Goal: Task Accomplishment & Management: Complete application form

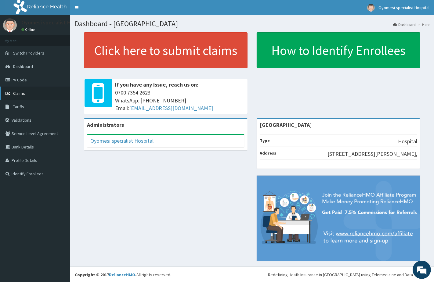
click at [18, 91] on span "Claims" at bounding box center [19, 93] width 12 height 5
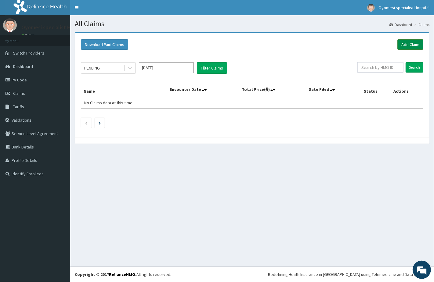
click at [403, 45] on link "Add Claim" at bounding box center [410, 44] width 26 height 10
click at [20, 82] on link "PA Code" at bounding box center [35, 79] width 70 height 13
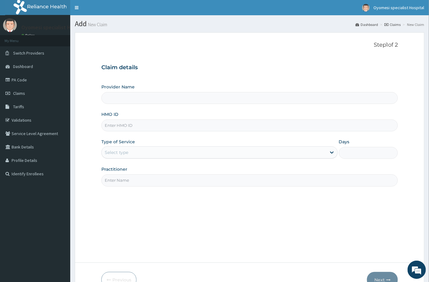
click at [139, 126] on input "HMO ID" at bounding box center [249, 126] width 297 height 12
paste input "NBC/10897/B"
type input "NBC/10897/B"
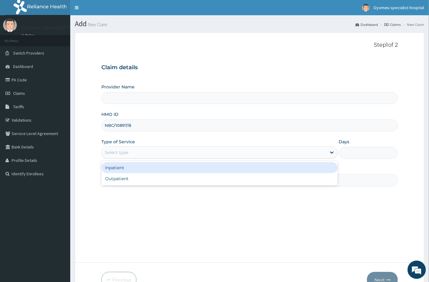
drag, startPoint x: 147, startPoint y: 151, endPoint x: 148, endPoint y: 171, distance: 19.9
click at [147, 154] on div "Select type" at bounding box center [214, 153] width 225 height 10
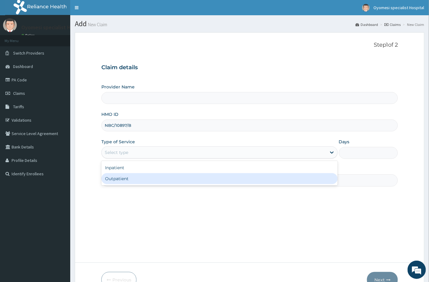
click at [146, 182] on div "Outpatient" at bounding box center [219, 178] width 236 height 11
type input "1"
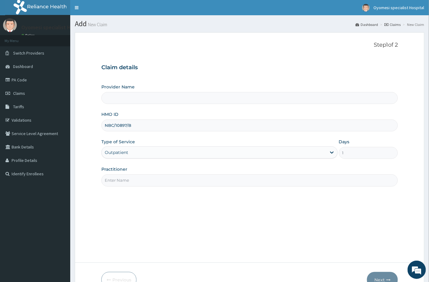
click at [144, 180] on input "Practitioner" at bounding box center [249, 181] width 297 height 12
type input "dr e"
type input "[GEOGRAPHIC_DATA]"
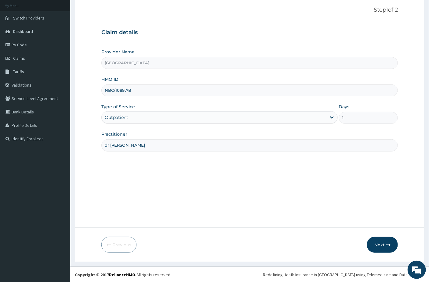
scroll to position [35, 0]
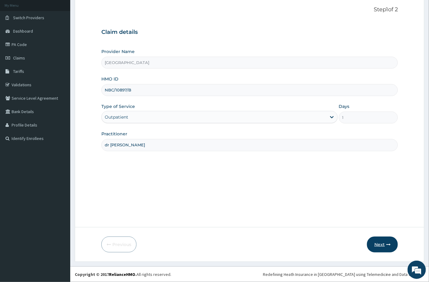
type input "dr [PERSON_NAME]"
click at [379, 248] on button "Next" at bounding box center [382, 245] width 31 height 16
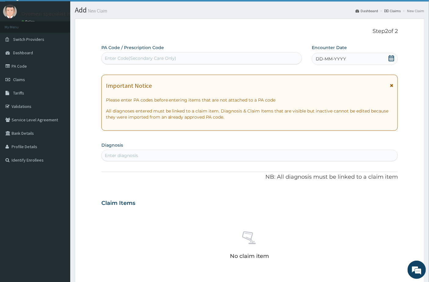
scroll to position [2, 0]
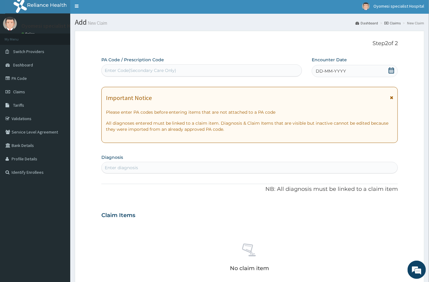
click at [135, 71] on div "Enter Code(Secondary Care Only)" at bounding box center [141, 70] width 72 height 6
paste input "PA/08C3E7"
type input "PA/08C3E7"
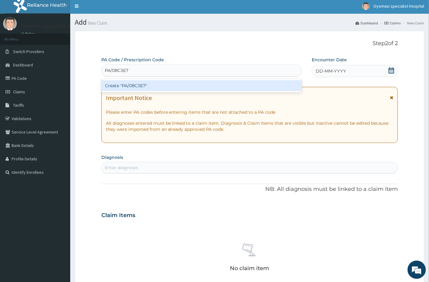
click at [135, 85] on div "Create "PA/08C3E7"" at bounding box center [201, 85] width 201 height 11
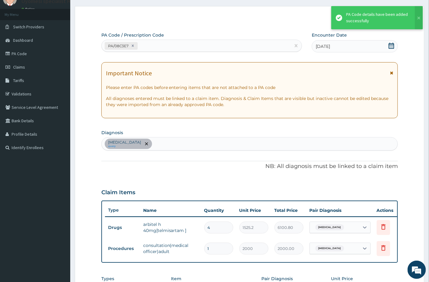
scroll to position [69, 0]
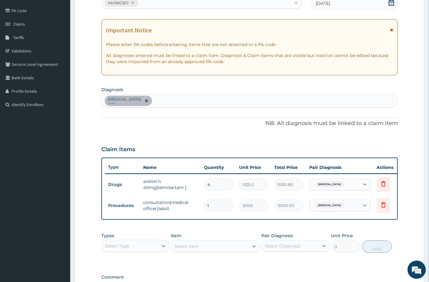
click at [223, 181] on input "4" at bounding box center [218, 185] width 29 height 12
type input "0.00"
type input "6"
type input "9151.20"
type input "6"
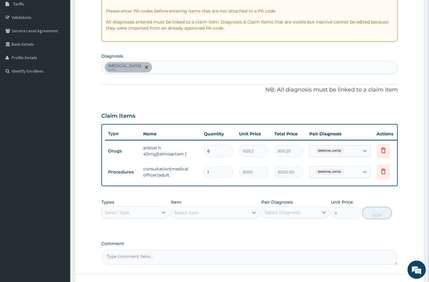
scroll to position [103, 0]
click at [211, 148] on input "6" at bounding box center [218, 151] width 29 height 12
type input "0.00"
type input "1"
type input "1525.20"
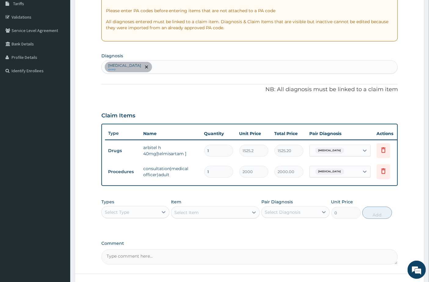
type input "10"
type input "15252.00"
type input "10"
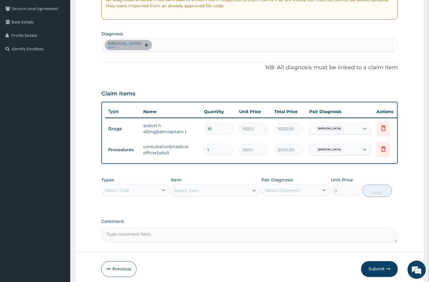
scroll to position [137, 0]
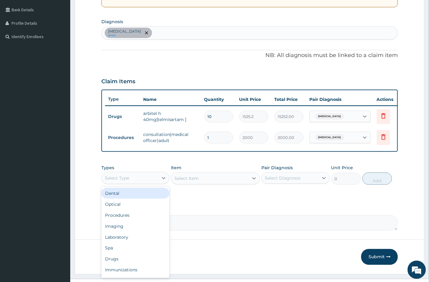
click at [130, 183] on div "Select Type" at bounding box center [130, 178] width 56 height 10
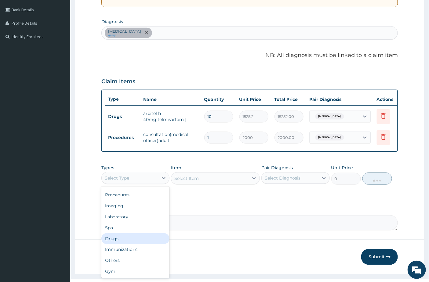
click at [118, 243] on div "Drugs" at bounding box center [135, 239] width 68 height 11
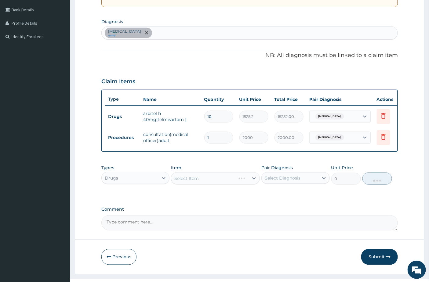
click at [289, 181] on div "Select Diagnosis" at bounding box center [283, 178] width 36 height 6
click at [288, 196] on label "Benign hypertension" at bounding box center [290, 193] width 38 height 6
checkbox input "true"
click at [228, 181] on div "Select Item" at bounding box center [215, 178] width 89 height 12
click at [201, 181] on div "Select Item" at bounding box center [209, 179] width 77 height 10
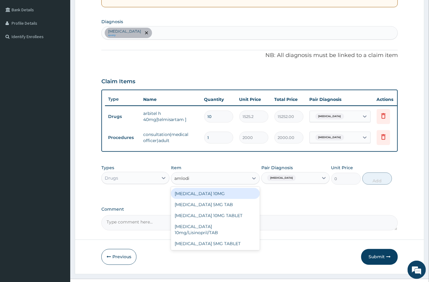
type input "amlodip"
click at [200, 197] on div "[MEDICAL_DATA] 10MG" at bounding box center [215, 193] width 89 height 11
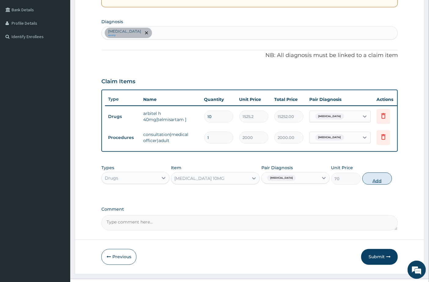
click at [368, 184] on button "Add" at bounding box center [377, 179] width 30 height 12
type input "0"
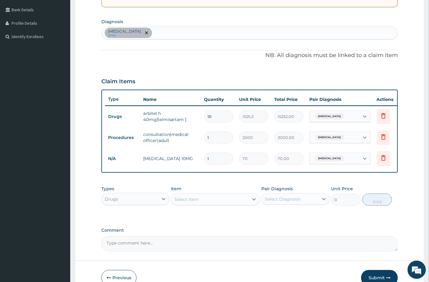
type input "0.00"
type input "3"
type input "210.00"
type input "30"
type input "2100.00"
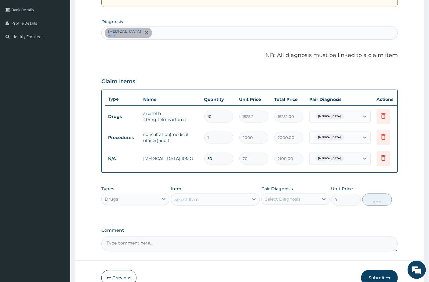
type input "30"
click at [178, 33] on div "Benign hypertension query" at bounding box center [250, 33] width 296 height 13
type input "hypogl"
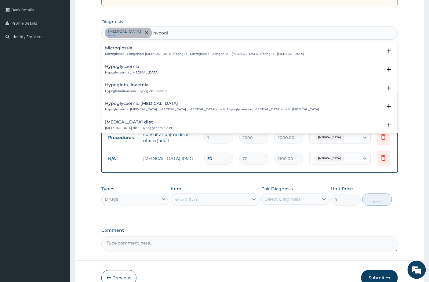
click at [140, 68] on h4 "Hypoglycaemia" at bounding box center [131, 66] width 53 height 5
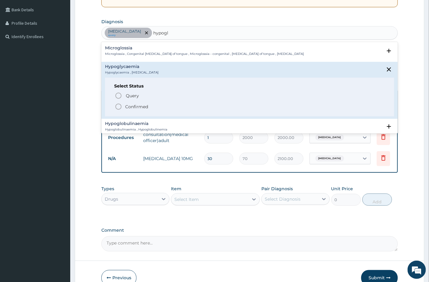
click at [136, 108] on p "Confirmed" at bounding box center [136, 107] width 23 height 6
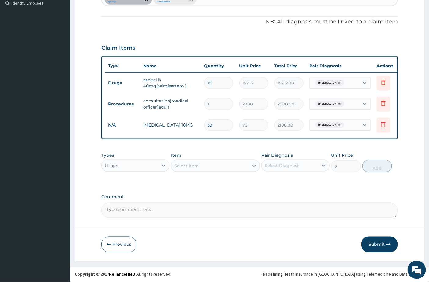
scroll to position [176, 0]
click at [148, 163] on div "Drugs" at bounding box center [130, 166] width 56 height 10
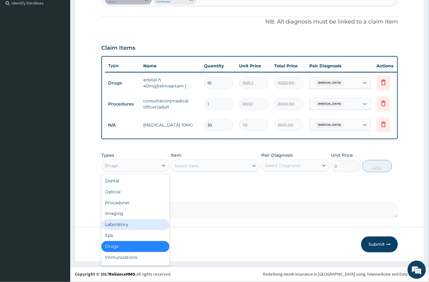
click at [111, 226] on div "Laboratory" at bounding box center [135, 224] width 68 height 11
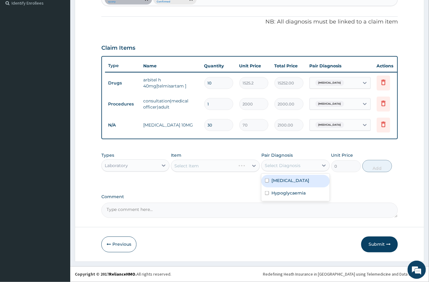
click at [279, 167] on div "Select Diagnosis" at bounding box center [283, 166] width 36 height 6
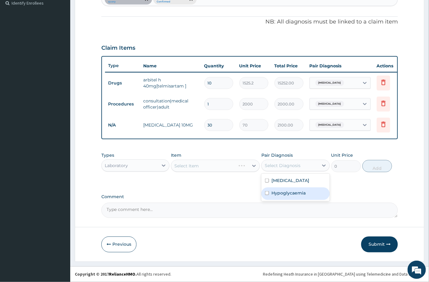
click at [281, 190] on label "Hypoglycaemia" at bounding box center [288, 193] width 34 height 6
checkbox input "true"
click at [227, 172] on div "Select Item" at bounding box center [215, 166] width 89 height 12
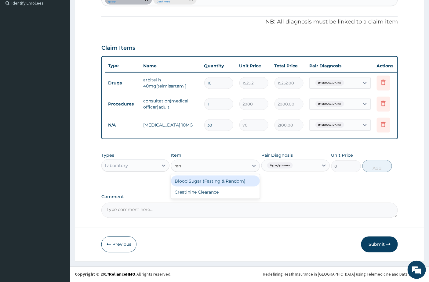
type input "rand"
click at [216, 183] on div "Blood Sugar (Fasting & Random)" at bounding box center [215, 181] width 89 height 11
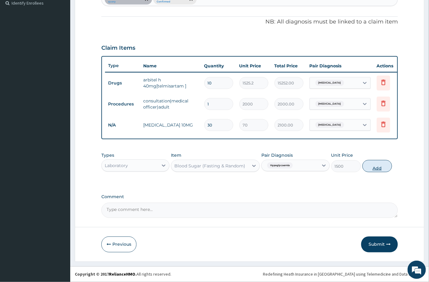
click at [381, 165] on button "Add" at bounding box center [377, 166] width 30 height 12
type input "0"
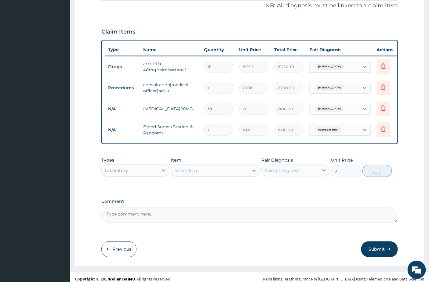
scroll to position [197, 0]
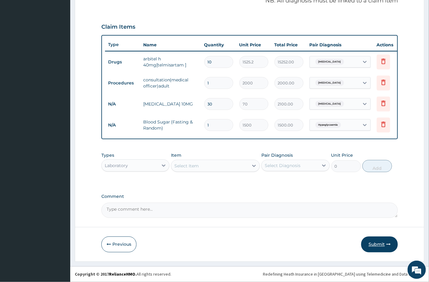
click at [369, 244] on button "Submit" at bounding box center [379, 245] width 37 height 16
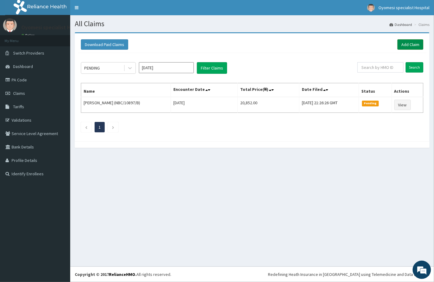
click at [408, 47] on link "Add Claim" at bounding box center [410, 44] width 26 height 10
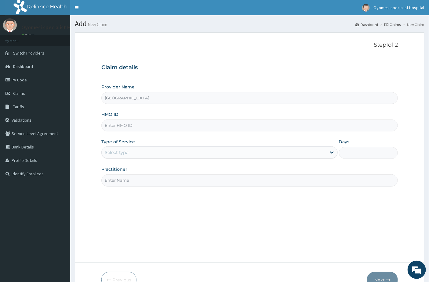
click at [146, 125] on input "HMO ID" at bounding box center [249, 126] width 297 height 12
paste input "PA/A274BD"
type input "PA/A274BD"
click at [135, 158] on div "Select type" at bounding box center [219, 153] width 236 height 12
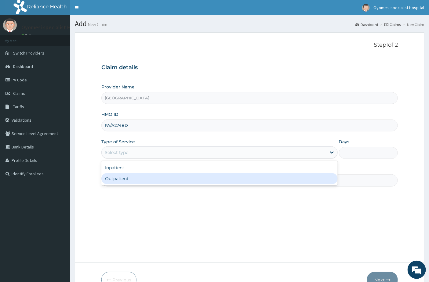
click at [145, 177] on div "Outpatient" at bounding box center [219, 178] width 236 height 11
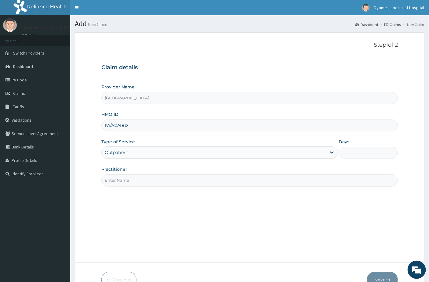
type input "1"
click at [140, 176] on input "Practitioner" at bounding box center [249, 181] width 297 height 12
type input "dr [PERSON_NAME]"
click at [115, 127] on input "PA/A274BD" at bounding box center [249, 126] width 297 height 12
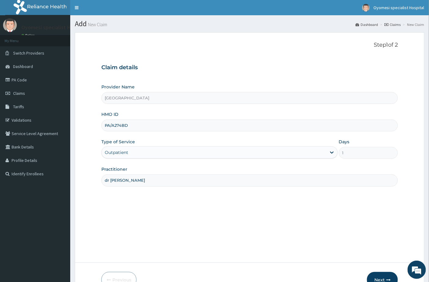
click at [115, 127] on input "PA/A274BD" at bounding box center [249, 126] width 297 height 12
click at [122, 126] on input "HMO ID" at bounding box center [249, 126] width 297 height 12
paste input "TLT/10124/B"
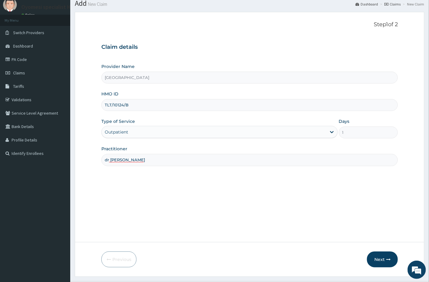
scroll to position [35, 0]
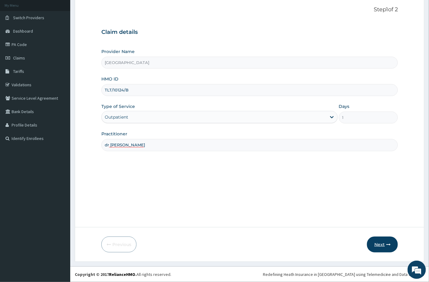
type input "TLT/10124/B"
click at [376, 246] on button "Next" at bounding box center [382, 245] width 31 height 16
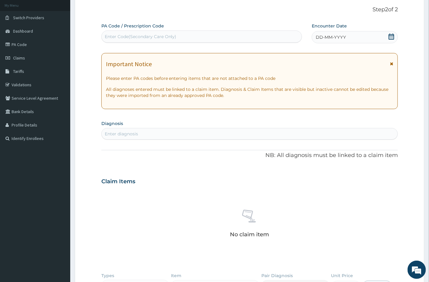
click at [147, 36] on div "Enter Code(Secondary Care Only)" at bounding box center [141, 37] width 72 height 6
paste input "PA/A274BD"
type input "PA/A274BD"
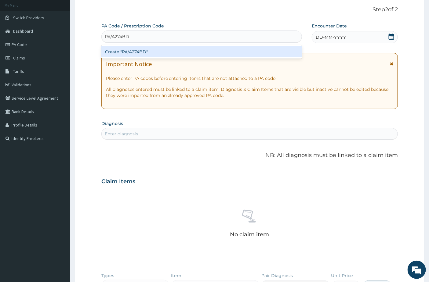
click at [152, 56] on div "Create "PA/A274BD"" at bounding box center [201, 51] width 201 height 11
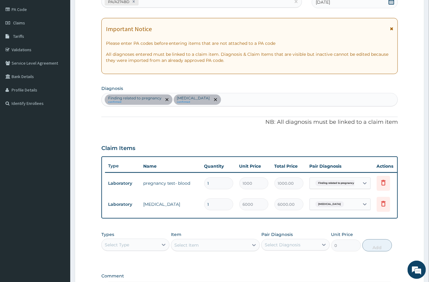
scroll to position [137, 0]
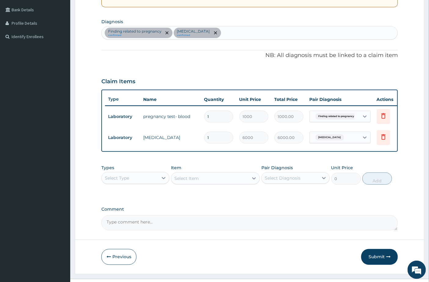
click at [224, 31] on div "Finding related to pregnancy confirmed [MEDICAL_DATA] confirmed" at bounding box center [250, 33] width 296 height 13
type input "hypog"
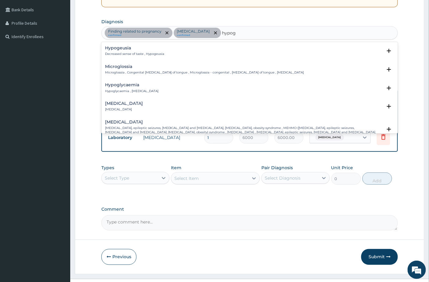
click at [150, 88] on div "Hypoglycaemia Hypoglycaemia , [MEDICAL_DATA]" at bounding box center [131, 88] width 53 height 11
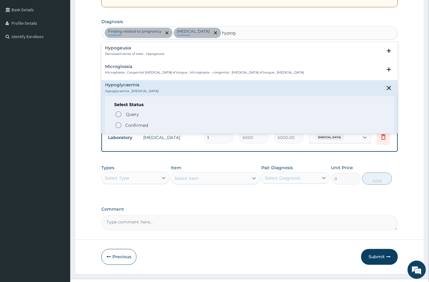
click at [124, 128] on span "Confirmed" at bounding box center [250, 125] width 270 height 7
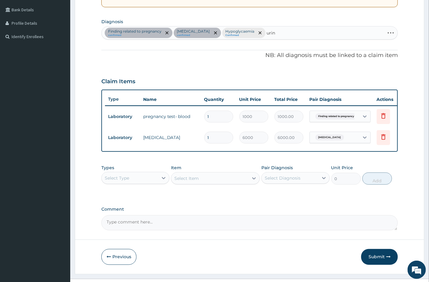
type input "urina"
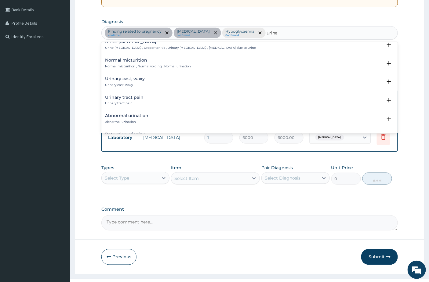
scroll to position [203, 0]
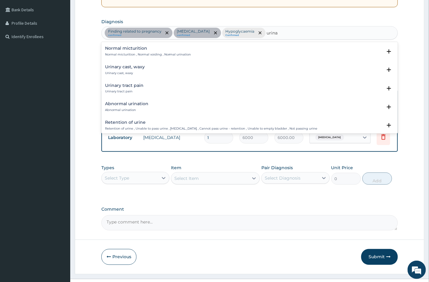
click at [126, 86] on h4 "Urinary tract pain" at bounding box center [124, 85] width 38 height 5
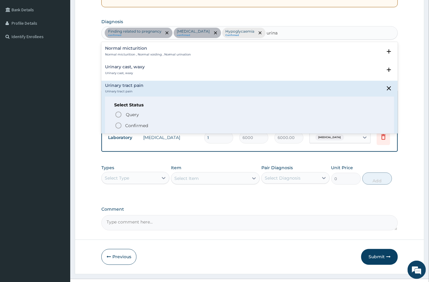
drag, startPoint x: 121, startPoint y: 123, endPoint x: 118, endPoint y: 125, distance: 3.1
click at [119, 124] on icon "status option filled" at bounding box center [118, 125] width 7 height 7
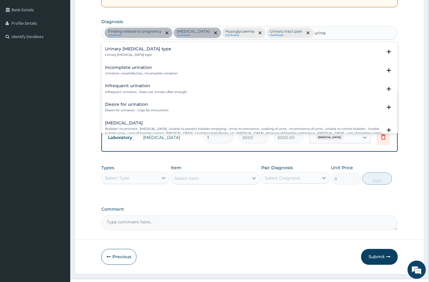
scroll to position [407, 0]
type input "urinary"
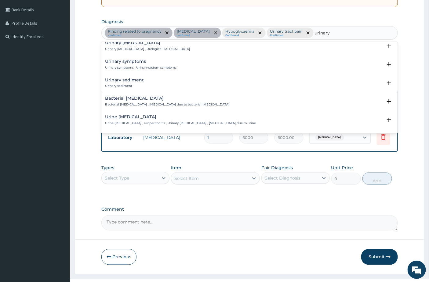
scroll to position [102, 0]
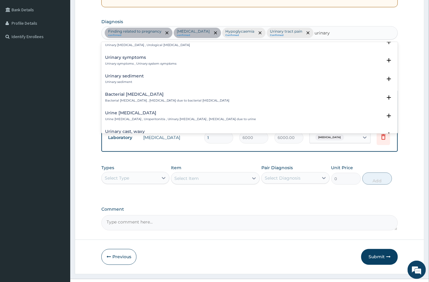
click at [141, 63] on p "Urinary symptoms , Urinary system symptoms" at bounding box center [141, 64] width 72 height 4
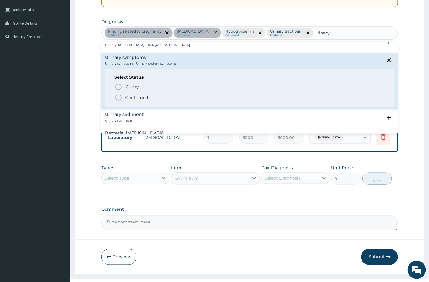
click at [131, 97] on p "Confirmed" at bounding box center [136, 98] width 23 height 6
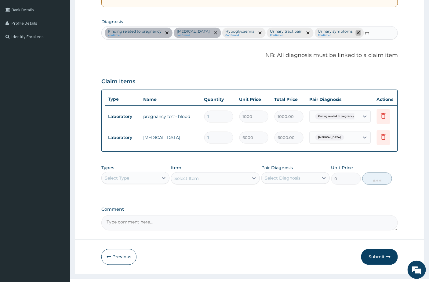
click at [356, 35] on span "remove selection option" at bounding box center [358, 32] width 5 height 5
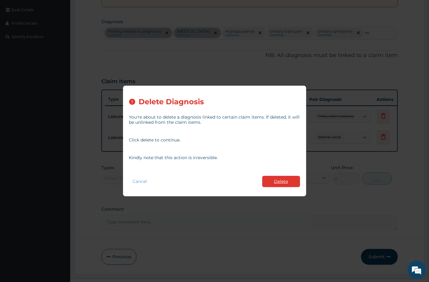
type input "m"
click at [274, 183] on button "Delete" at bounding box center [281, 181] width 38 height 11
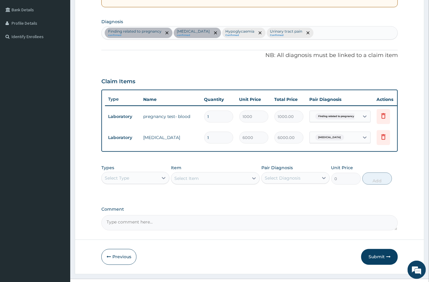
click at [299, 39] on div "Finding related to pregnancy confirmed [MEDICAL_DATA] confirmed Hypoglycaemia C…" at bounding box center [250, 33] width 296 height 13
type input "malar"
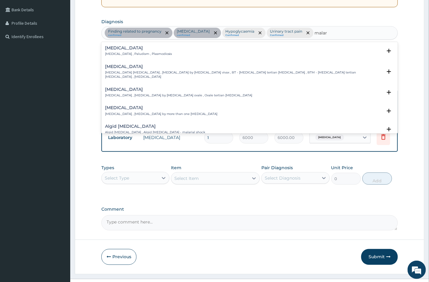
click at [125, 51] on div "[MEDICAL_DATA] [MEDICAL_DATA] , Paludism , Plasmodiosis" at bounding box center [138, 51] width 67 height 11
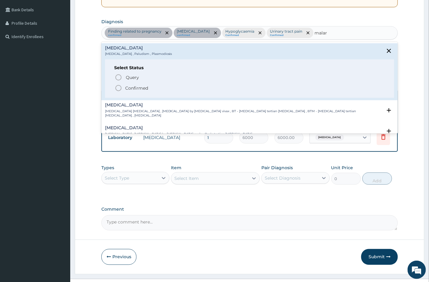
click at [127, 89] on p "Confirmed" at bounding box center [136, 88] width 23 height 6
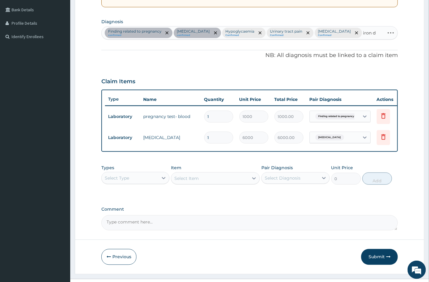
type input "iron de"
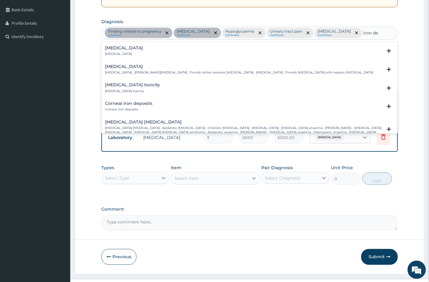
click at [140, 49] on div "[MEDICAL_DATA] [MEDICAL_DATA]" at bounding box center [249, 51] width 289 height 11
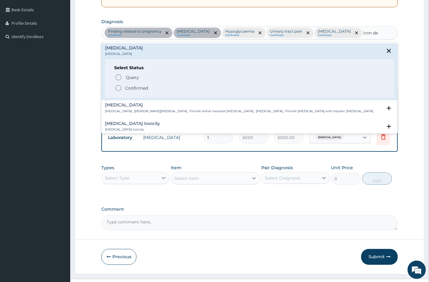
click at [136, 88] on p "Confirmed" at bounding box center [136, 88] width 23 height 6
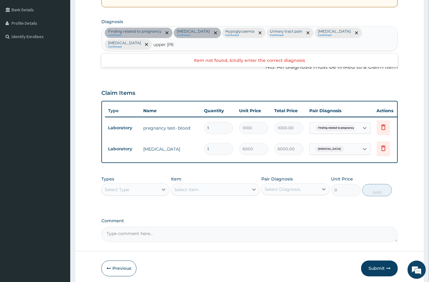
type input "upper re"
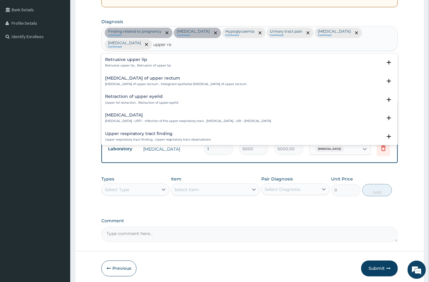
click at [139, 113] on h4 "[MEDICAL_DATA]" at bounding box center [188, 115] width 166 height 5
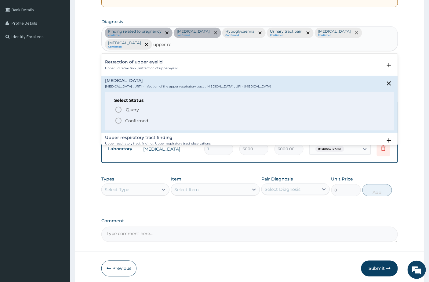
scroll to position [68, 0]
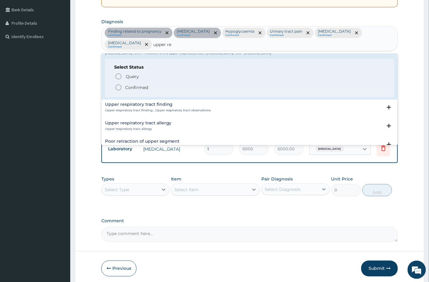
drag, startPoint x: 121, startPoint y: 76, endPoint x: 213, endPoint y: 139, distance: 111.0
click at [121, 85] on circle "status option filled" at bounding box center [118, 87] width 5 height 5
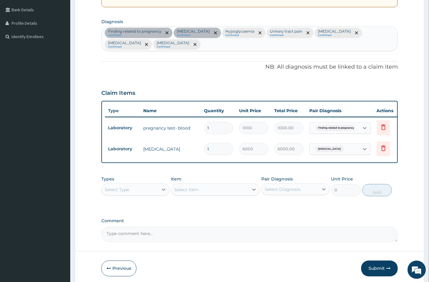
scroll to position [166, 0]
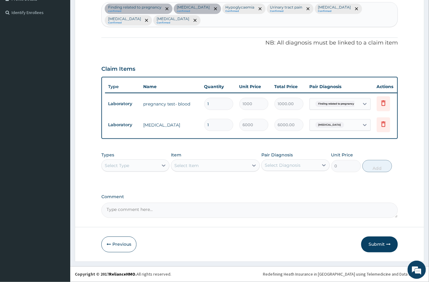
click at [125, 168] on div "Select Type" at bounding box center [117, 166] width 24 height 6
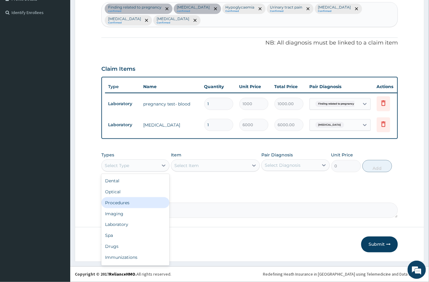
click at [124, 203] on div "Procedures" at bounding box center [135, 202] width 68 height 11
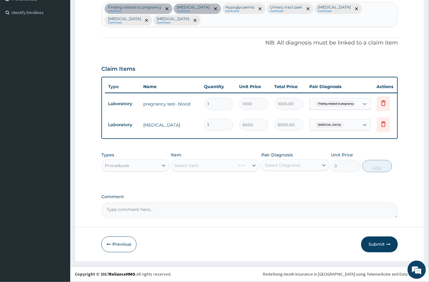
click at [301, 163] on div "Select Diagnosis" at bounding box center [290, 166] width 56 height 10
click at [209, 167] on div "Select Item" at bounding box center [215, 166] width 89 height 12
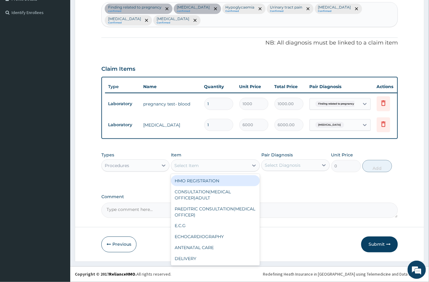
click at [186, 167] on div "Select Item" at bounding box center [186, 166] width 24 height 6
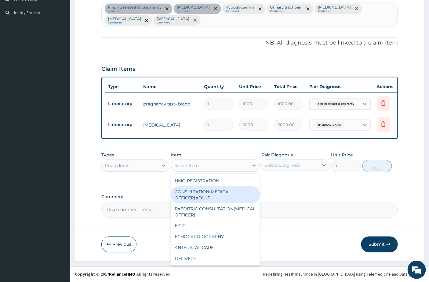
click at [197, 199] on div "CONSULTATION(MEDICAL OFFICER)ADULT" at bounding box center [215, 195] width 89 height 17
type input "2000"
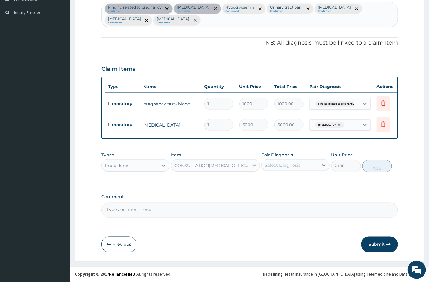
click at [312, 166] on div "Select Diagnosis" at bounding box center [290, 166] width 56 height 10
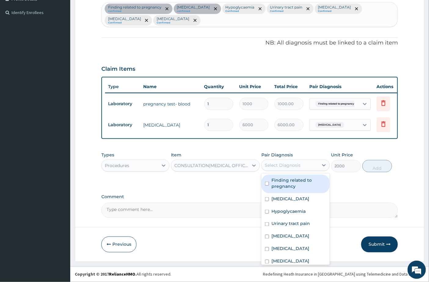
click at [303, 181] on label "Finding related to pregnancy" at bounding box center [298, 183] width 54 height 12
checkbox input "true"
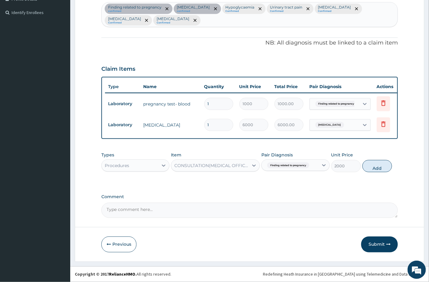
drag, startPoint x: 371, startPoint y: 166, endPoint x: 298, endPoint y: 176, distance: 74.6
click at [372, 166] on button "Add" at bounding box center [377, 166] width 30 height 12
type input "0"
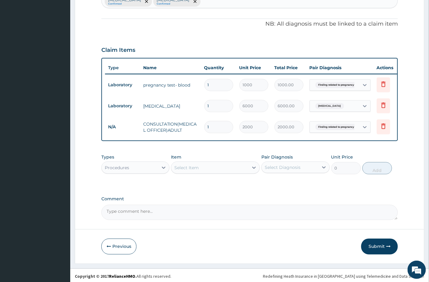
scroll to position [187, 0]
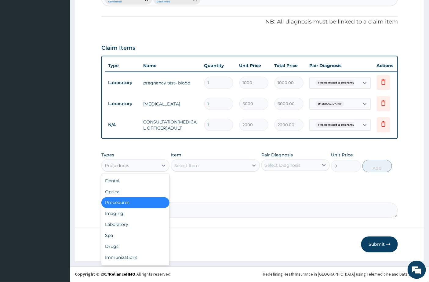
drag, startPoint x: 150, startPoint y: 162, endPoint x: 149, endPoint y: 178, distance: 15.9
click at [150, 164] on div "Procedures" at bounding box center [130, 166] width 56 height 10
click at [130, 220] on div "Laboratory" at bounding box center [135, 224] width 68 height 11
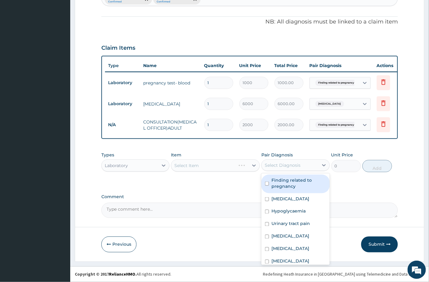
click at [295, 160] on div "Select Diagnosis" at bounding box center [295, 166] width 68 height 12
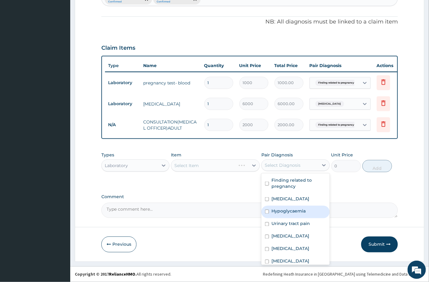
click at [280, 211] on label "Hypoglycaemia" at bounding box center [288, 211] width 34 height 6
checkbox input "true"
click at [205, 168] on div "Select Item" at bounding box center [215, 166] width 89 height 12
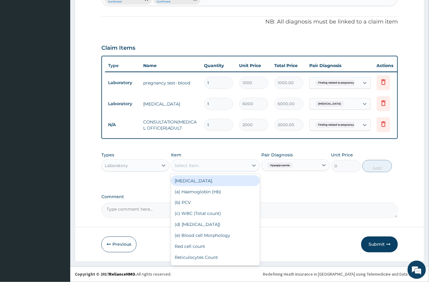
click at [200, 168] on div "Select Item" at bounding box center [209, 166] width 77 height 10
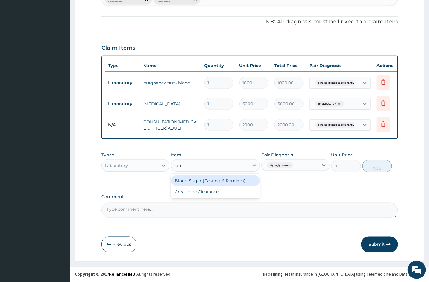
type input "rand"
click at [184, 182] on div "Blood Sugar (Fasting & Random)" at bounding box center [215, 181] width 89 height 11
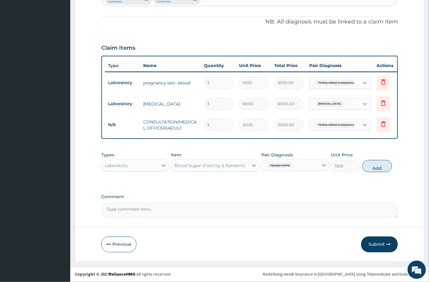
drag, startPoint x: 302, startPoint y: 190, endPoint x: 316, endPoint y: 189, distance: 14.1
click at [303, 190] on div "PA Code / Prescription Code PA/A274BD Encounter Date [DATE] Important Notice Pl…" at bounding box center [249, 47] width 297 height 342
click at [382, 169] on button "Add" at bounding box center [377, 166] width 30 height 12
type input "0"
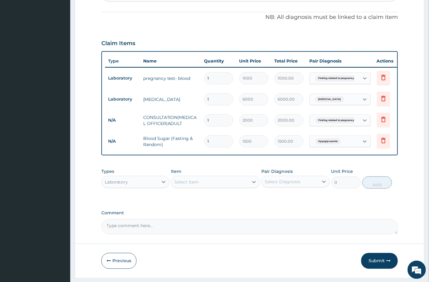
click at [285, 185] on div "Select Diagnosis" at bounding box center [283, 182] width 36 height 6
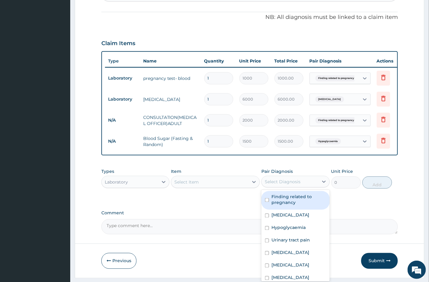
click at [197, 185] on div "Select Item" at bounding box center [186, 182] width 24 height 6
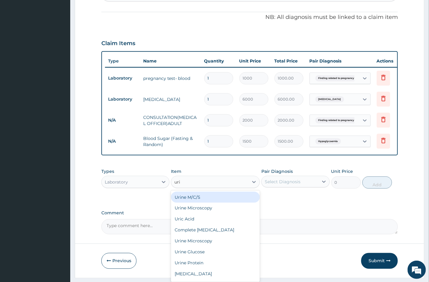
type input "urin"
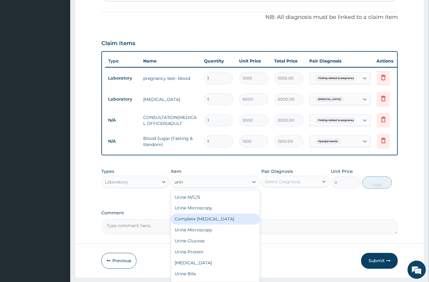
click at [191, 223] on div "Complete [MEDICAL_DATA]" at bounding box center [215, 219] width 89 height 11
type input "2500"
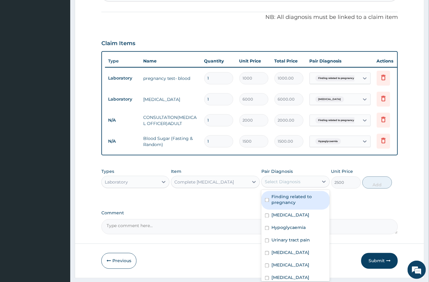
click at [299, 185] on div "Select Diagnosis" at bounding box center [283, 182] width 36 height 6
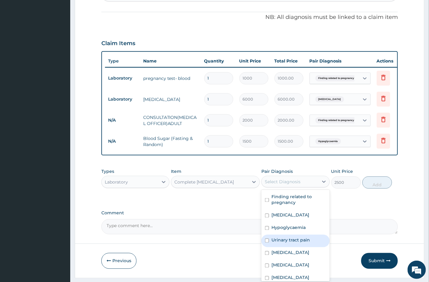
click at [286, 244] on label "Urinary tract pain" at bounding box center [290, 240] width 38 height 6
checkbox input "true"
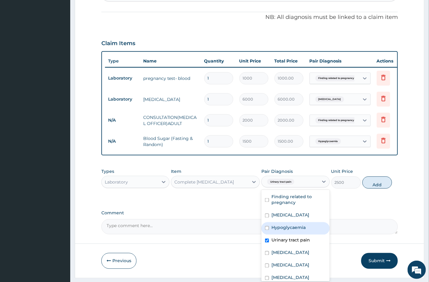
click at [343, 208] on div "PA Code / Prescription Code PA/A274BD Encounter Date [DATE] Important Notice Pl…" at bounding box center [249, 52] width 297 height 363
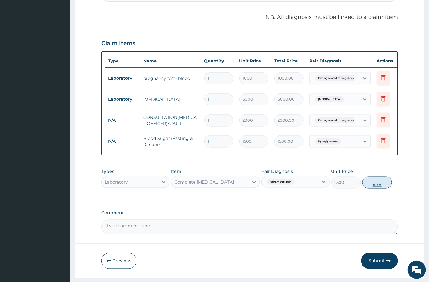
click at [374, 189] on button "Add" at bounding box center [377, 183] width 30 height 12
type input "0"
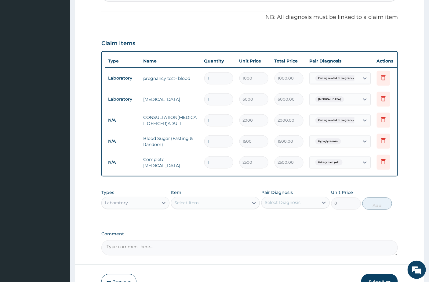
scroll to position [221, 0]
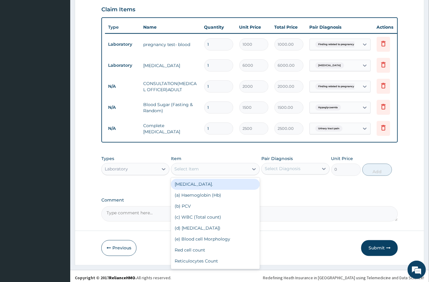
click at [181, 172] on div "Select Item" at bounding box center [186, 169] width 24 height 6
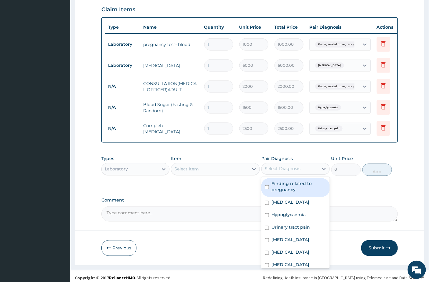
click at [291, 172] on div "Select Diagnosis" at bounding box center [283, 169] width 36 height 6
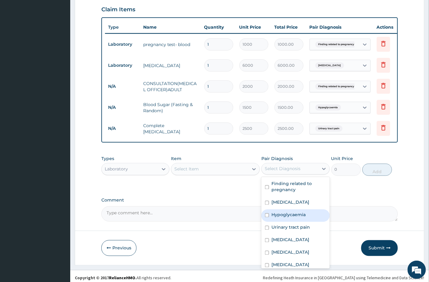
scroll to position [10, 0]
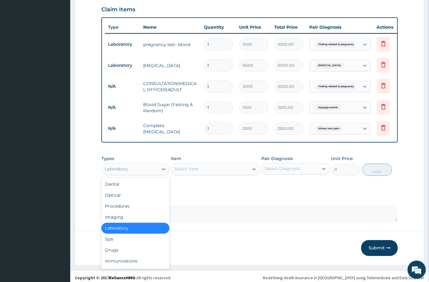
click at [138, 172] on div "Laboratory" at bounding box center [130, 170] width 56 height 10
click at [119, 251] on div "Drugs" at bounding box center [135, 250] width 68 height 11
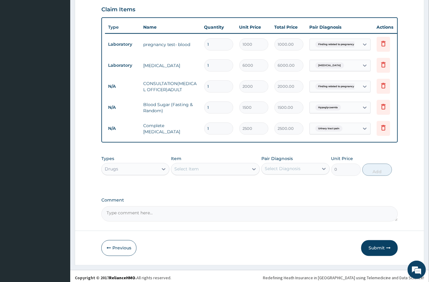
click at [135, 174] on div "Drugs" at bounding box center [130, 170] width 56 height 10
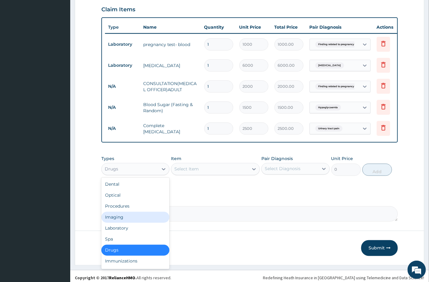
click at [121, 223] on div "Imaging" at bounding box center [135, 217] width 68 height 11
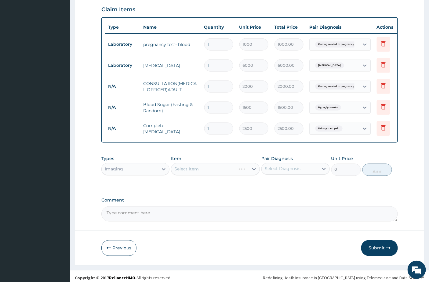
scroll to position [119, 0]
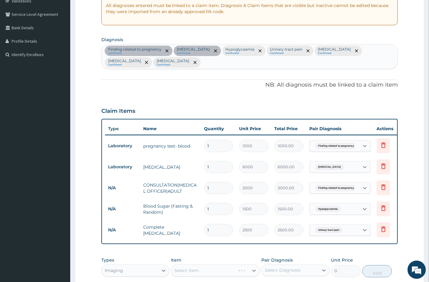
click at [187, 66] on div "Finding related to pregnancy confirmed [MEDICAL_DATA] confirmed Hypoglycaemia C…" at bounding box center [250, 57] width 296 height 24
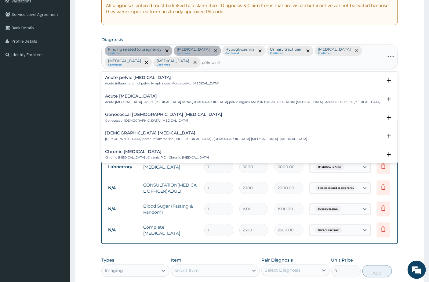
type input "pelvic infl"
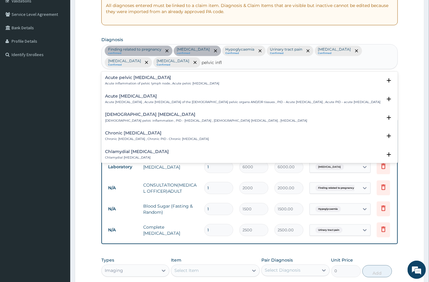
click at [159, 99] on div "Acute [MEDICAL_DATA] Acute [MEDICAL_DATA] , Acute [MEDICAL_DATA] of the [DEMOGR…" at bounding box center [243, 99] width 276 height 11
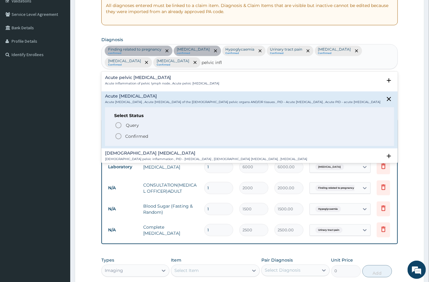
click at [132, 139] on p "Confirmed" at bounding box center [136, 136] width 23 height 6
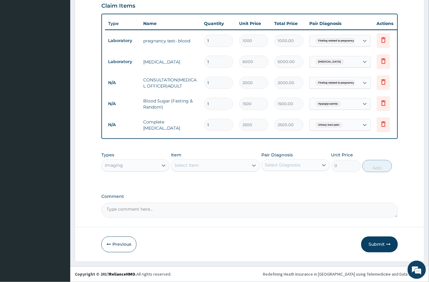
scroll to position [230, 0]
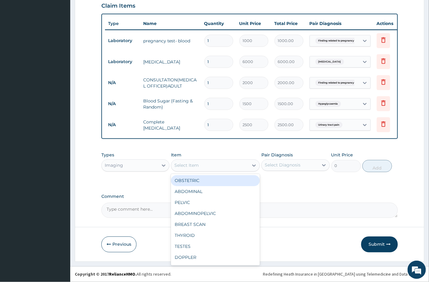
click at [189, 168] on div "Select Item" at bounding box center [186, 166] width 24 height 6
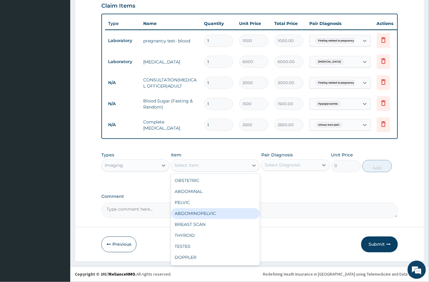
click at [190, 215] on div "ABDOMINOPELVIC" at bounding box center [215, 213] width 89 height 11
type input "7000"
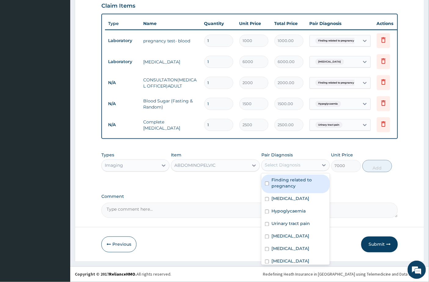
click at [284, 168] on div "Select Diagnosis" at bounding box center [283, 165] width 36 height 6
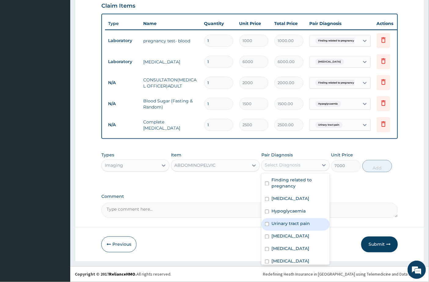
scroll to position [29, 0]
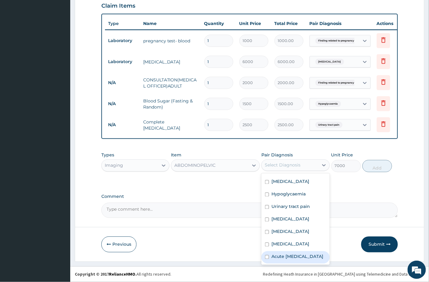
click at [283, 255] on label "Acute [MEDICAL_DATA]" at bounding box center [297, 257] width 52 height 6
checkbox input "true"
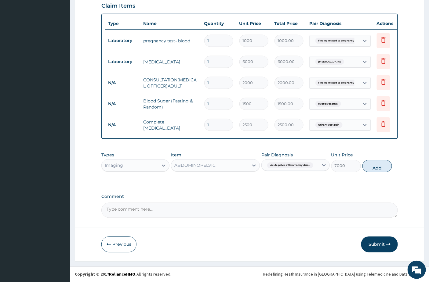
click at [350, 211] on textarea "Comment" at bounding box center [249, 210] width 297 height 15
click at [372, 167] on button "Add" at bounding box center [377, 166] width 30 height 12
type input "0"
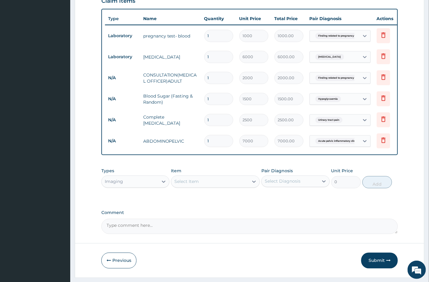
scroll to position [251, 0]
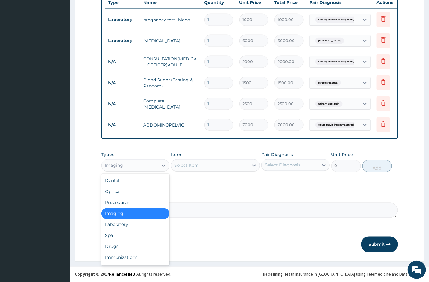
click at [132, 163] on div "Imaging" at bounding box center [130, 166] width 56 height 10
click at [119, 243] on div "Drugs" at bounding box center [135, 246] width 68 height 11
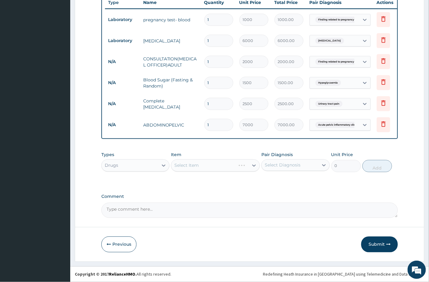
click at [217, 169] on div "Select Item" at bounding box center [215, 166] width 89 height 12
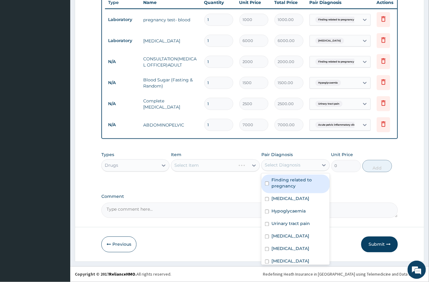
click at [304, 163] on div "Select Diagnosis" at bounding box center [290, 166] width 56 height 10
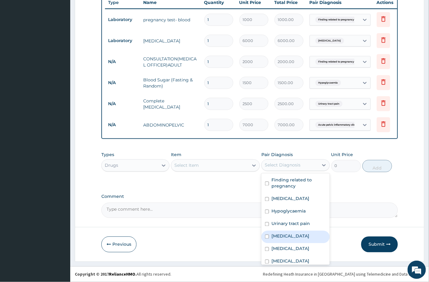
drag, startPoint x: 281, startPoint y: 234, endPoint x: 250, endPoint y: 210, distance: 39.1
click at [281, 234] on label "[MEDICAL_DATA]" at bounding box center [290, 237] width 38 height 6
checkbox input "true"
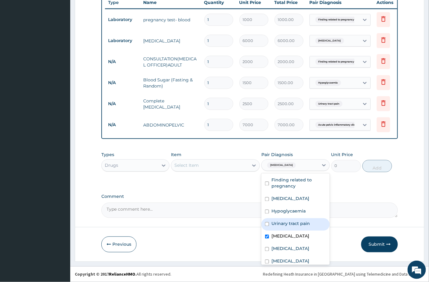
click at [210, 166] on div "Select Item" at bounding box center [209, 166] width 77 height 10
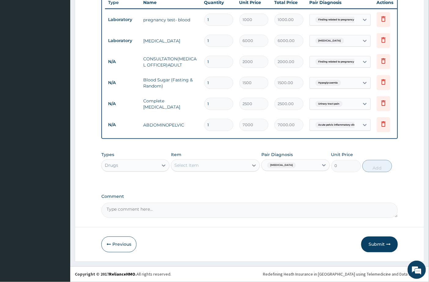
click at [201, 165] on div "Select Item" at bounding box center [209, 166] width 77 height 10
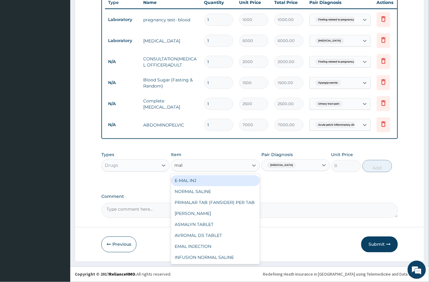
type input "mala"
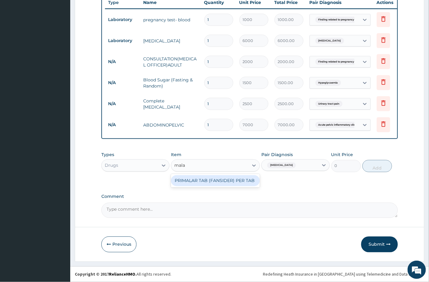
click at [221, 182] on div "PRIMALAR TAB (FANSIDER) PER TAB" at bounding box center [215, 181] width 89 height 11
type input "10"
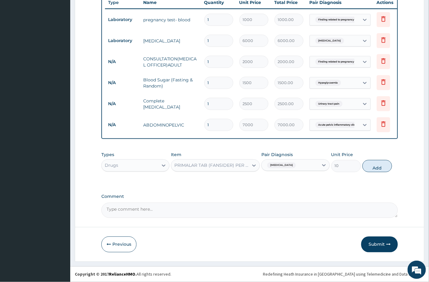
click at [204, 160] on div "PRIMALAR TAB (FANSIDER) PER TAB" at bounding box center [215, 166] width 89 height 12
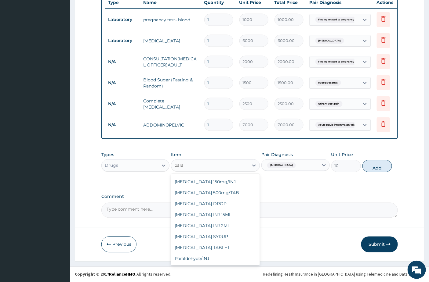
scroll to position [70, 0]
type input "parac"
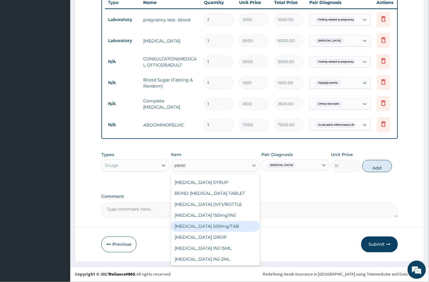
click at [208, 229] on div "[MEDICAL_DATA] 500mg/TAB" at bounding box center [215, 226] width 89 height 11
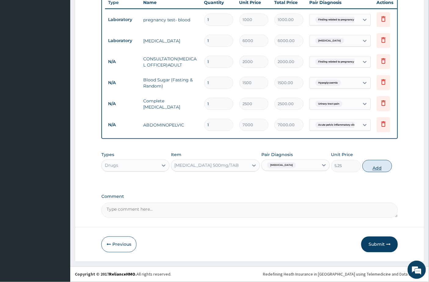
click at [384, 165] on button "Add" at bounding box center [377, 166] width 30 height 12
type input "0"
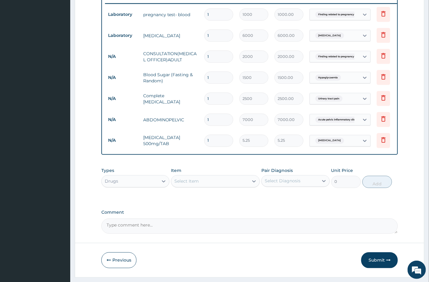
type input "18"
type input "94.50"
type input "18"
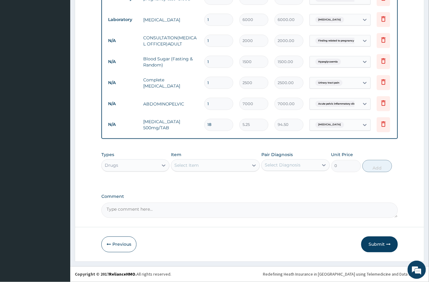
scroll to position [272, 0]
click at [184, 169] on div "Select Item" at bounding box center [186, 166] width 24 height 6
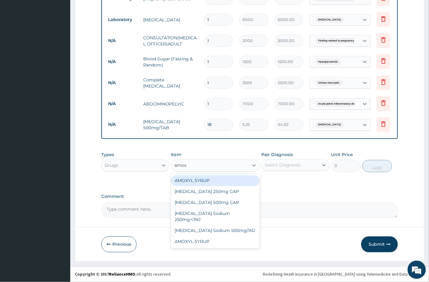
type input "amoxy"
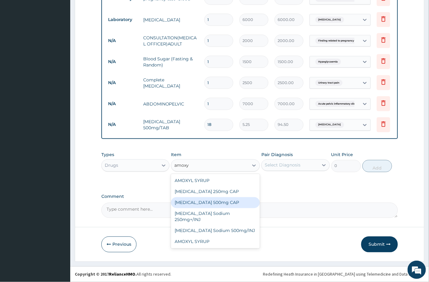
click at [205, 199] on div "[MEDICAL_DATA] 500mg CAP" at bounding box center [215, 202] width 89 height 11
type input "27.5"
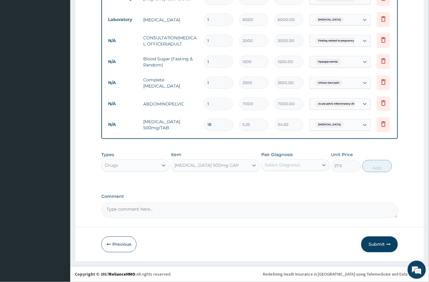
click at [214, 167] on div "[MEDICAL_DATA] 500mg CAP" at bounding box center [206, 166] width 64 height 6
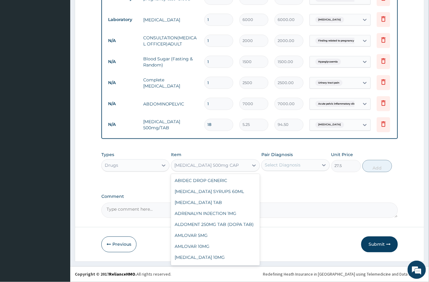
scroll to position [6078, 0]
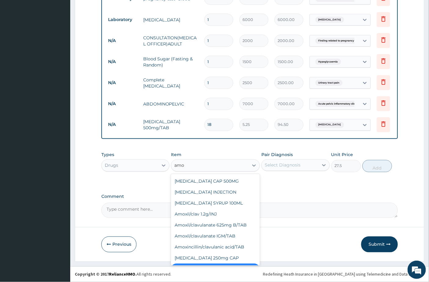
type input "amox"
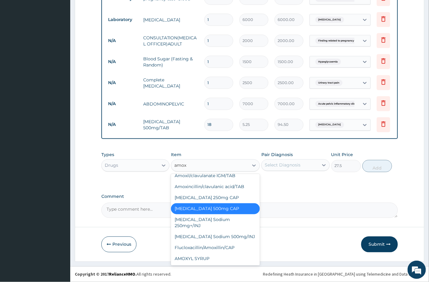
scroll to position [156, 0]
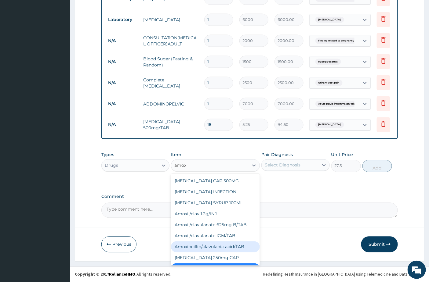
click at [196, 242] on div "Amoxincillin/clavulanic acid/TAB" at bounding box center [215, 247] width 89 height 11
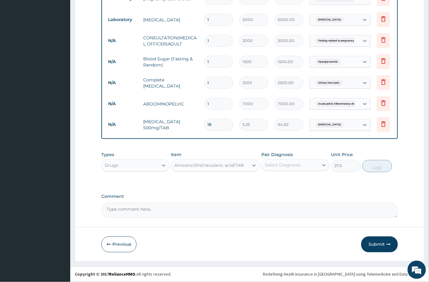
type input "154"
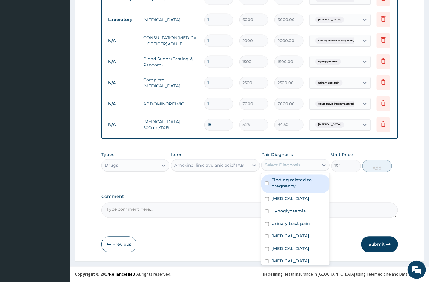
click at [276, 166] on div "Select Diagnosis" at bounding box center [283, 165] width 36 height 6
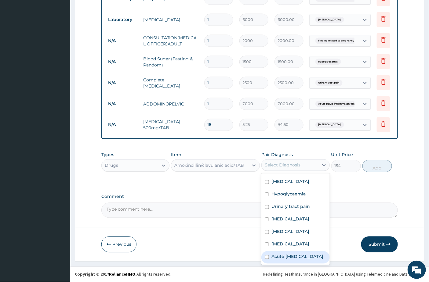
click at [285, 255] on label "Acute [MEDICAL_DATA]" at bounding box center [297, 257] width 52 height 6
checkbox input "true"
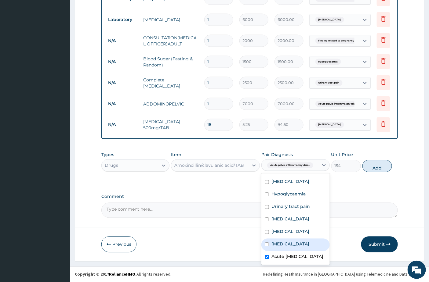
click at [286, 241] on label "[MEDICAL_DATA]" at bounding box center [290, 244] width 38 height 6
checkbox input "true"
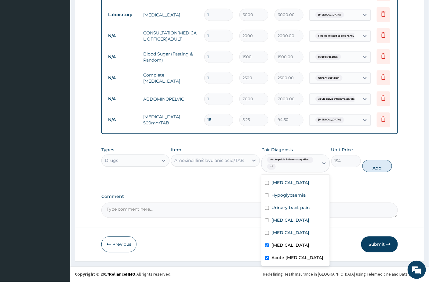
click at [286, 256] on label "Acute [MEDICAL_DATA]" at bounding box center [297, 258] width 52 height 6
checkbox input "false"
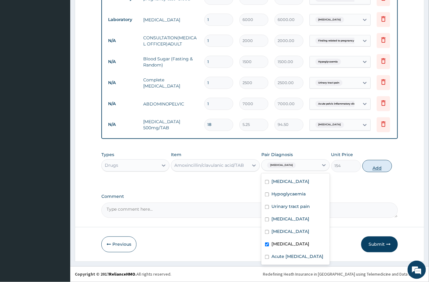
click at [368, 165] on button "Add" at bounding box center [377, 166] width 30 height 12
type input "0"
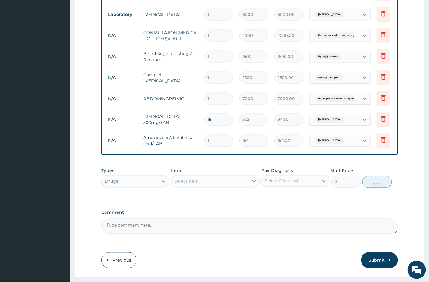
type input "15"
type input "2310.00"
type input "15"
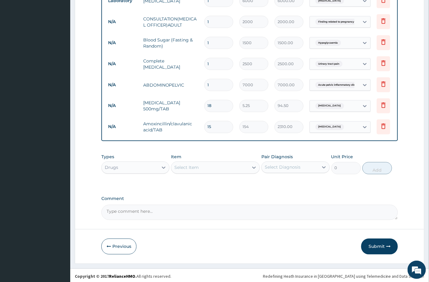
scroll to position [293, 0]
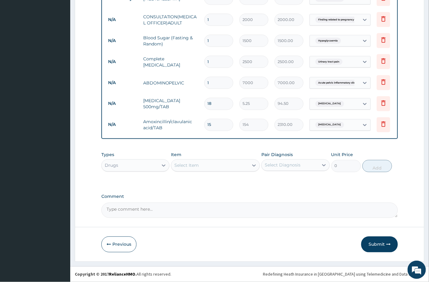
click at [194, 163] on div "Select Item" at bounding box center [186, 166] width 24 height 6
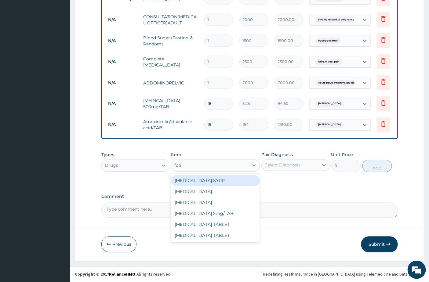
type input "folic"
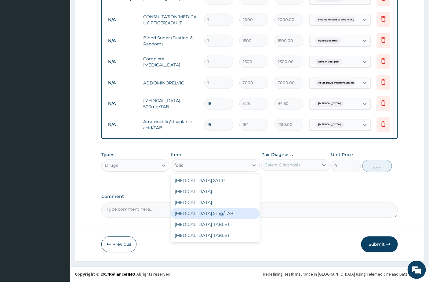
click at [200, 215] on div "[MEDICAL_DATA] 5mg/TAB" at bounding box center [215, 213] width 89 height 11
type input "5.5"
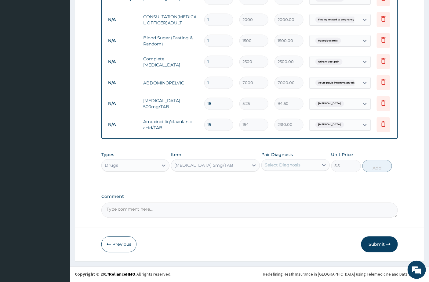
click at [310, 169] on div "Select Diagnosis" at bounding box center [290, 166] width 56 height 10
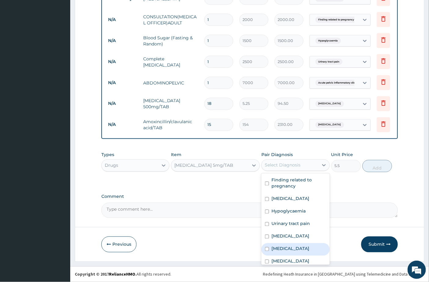
click at [285, 247] on label "[MEDICAL_DATA]" at bounding box center [290, 249] width 38 height 6
checkbox input "true"
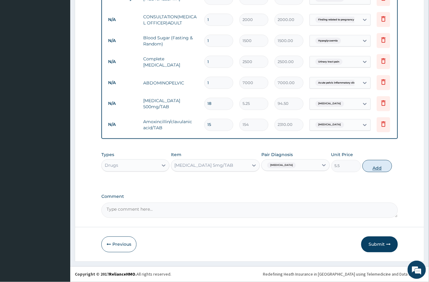
click at [382, 167] on button "Add" at bounding box center [377, 166] width 30 height 12
type input "0"
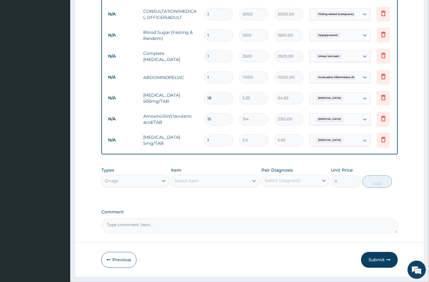
type input "0.00"
type input "3"
type input "16.50"
type input "30"
type input "165.00"
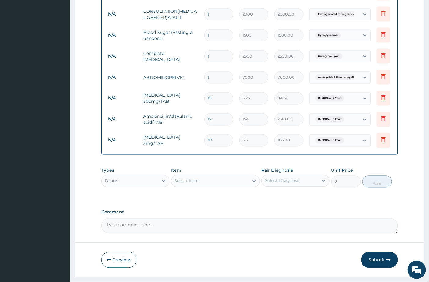
type input "30"
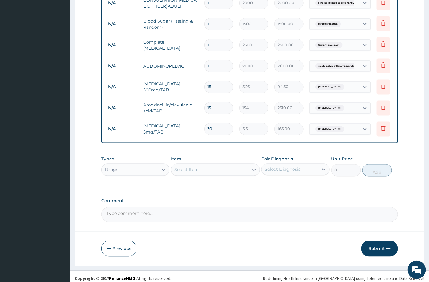
scroll to position [315, 0]
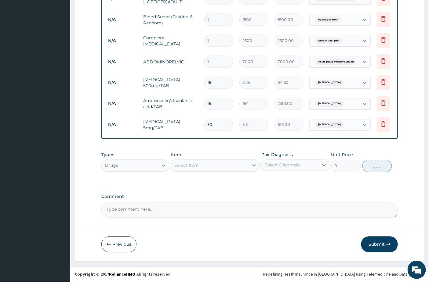
click at [190, 162] on div "Select Item" at bounding box center [209, 166] width 77 height 10
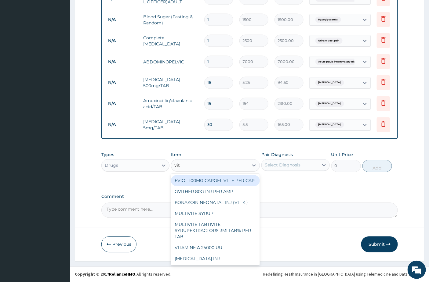
type input "vit c"
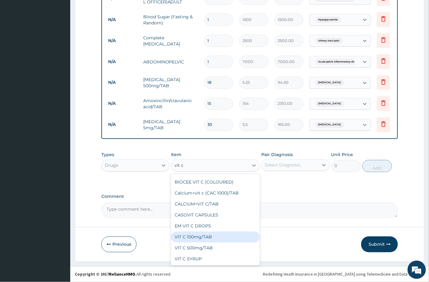
scroll to position [0, 0]
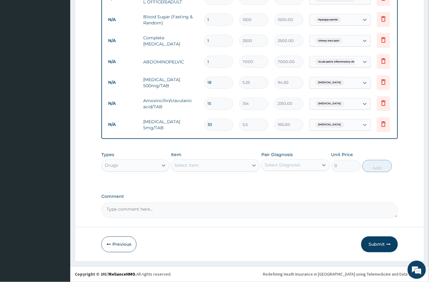
click at [193, 166] on div "Select Item" at bounding box center [209, 166] width 77 height 10
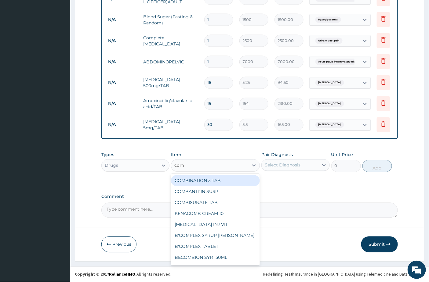
type input "comp"
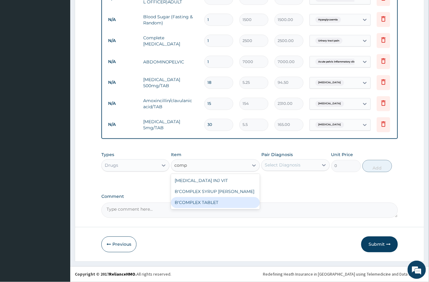
click at [197, 206] on div "B'COMPLEX TABLET" at bounding box center [215, 202] width 89 height 11
type input "15.708"
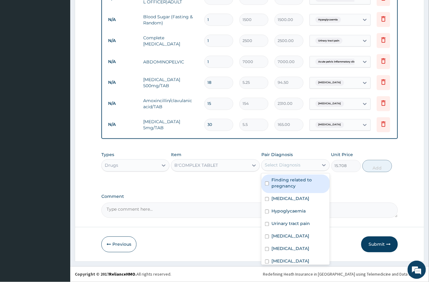
click at [289, 167] on div "Select Diagnosis" at bounding box center [283, 165] width 36 height 6
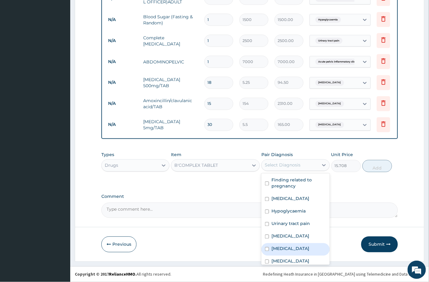
scroll to position [29, 0]
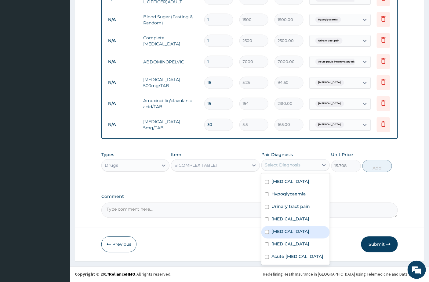
click at [284, 229] on label "[MEDICAL_DATA]" at bounding box center [290, 232] width 38 height 6
checkbox input "true"
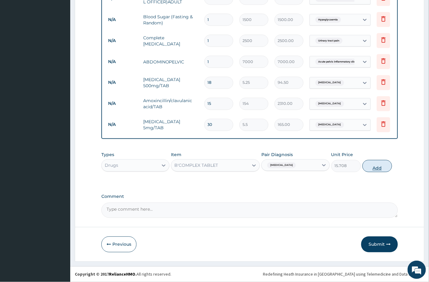
click at [376, 170] on button "Add" at bounding box center [377, 166] width 30 height 12
type input "0"
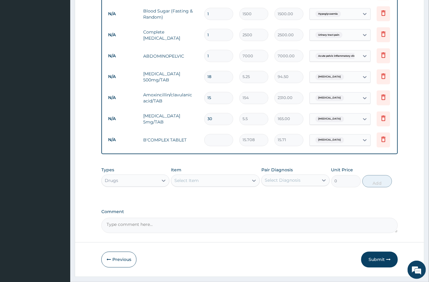
type input "0.00"
type input "3"
type input "47.12"
type input "30"
type input "471.24"
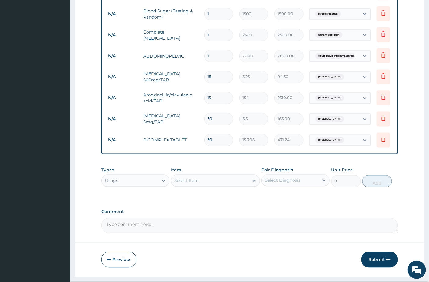
type input "30"
click at [280, 148] on td "471.24" at bounding box center [288, 140] width 35 height 18
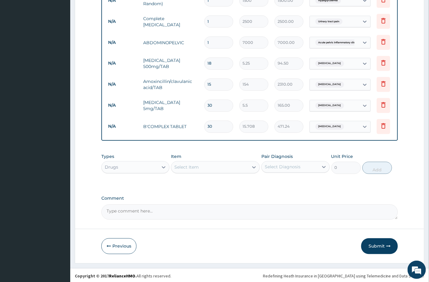
scroll to position [336, 0]
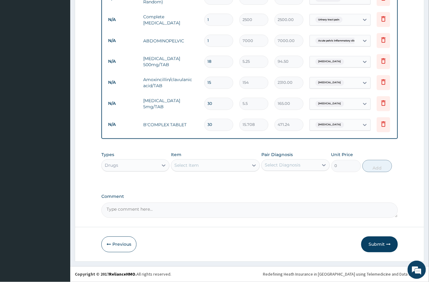
click at [177, 167] on div "Select Item" at bounding box center [186, 166] width 24 height 6
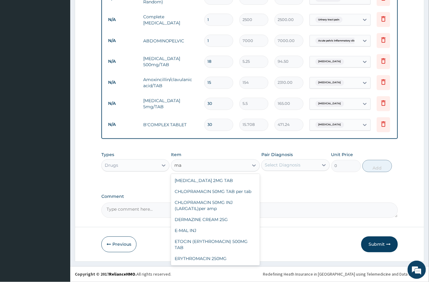
type input "m"
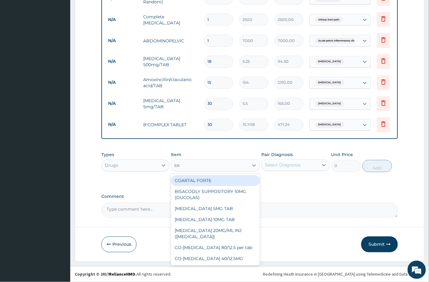
type input "coa"
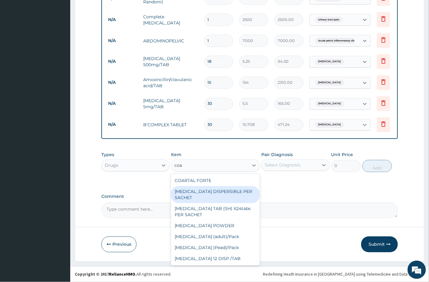
click at [204, 190] on div "[MEDICAL_DATA] DISPERSIBLE PER SACHET" at bounding box center [215, 195] width 89 height 17
type input "400"
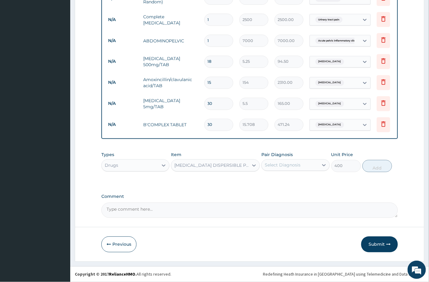
click at [274, 163] on div "Select Diagnosis" at bounding box center [283, 165] width 36 height 6
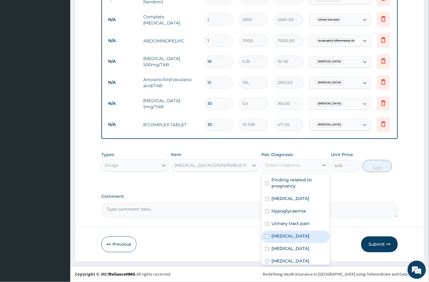
click at [279, 234] on label "[MEDICAL_DATA]" at bounding box center [290, 237] width 38 height 6
checkbox input "true"
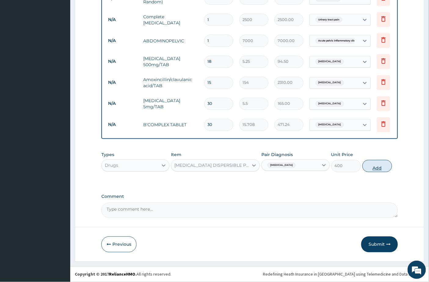
click at [376, 163] on button "Add" at bounding box center [377, 166] width 30 height 12
type input "0"
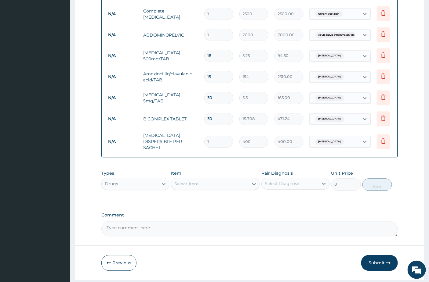
type input "0.00"
type input "6"
type input "2400.00"
type input "7"
type input "2800.00"
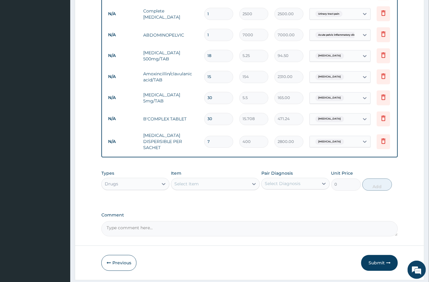
type input "8"
type input "3200.00"
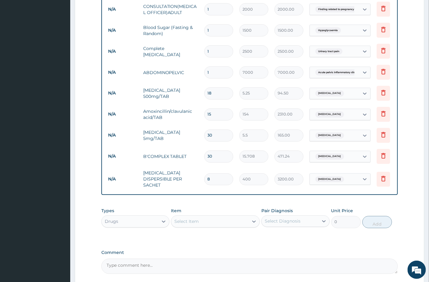
scroll to position [357, 0]
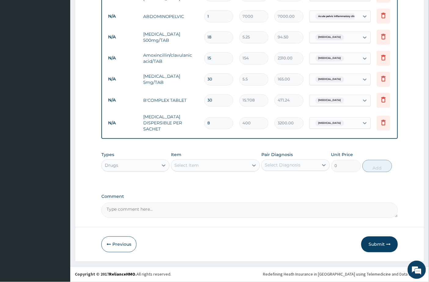
type input "8"
click at [380, 245] on button "Submit" at bounding box center [379, 245] width 37 height 16
